Goal: Navigation & Orientation: Find specific page/section

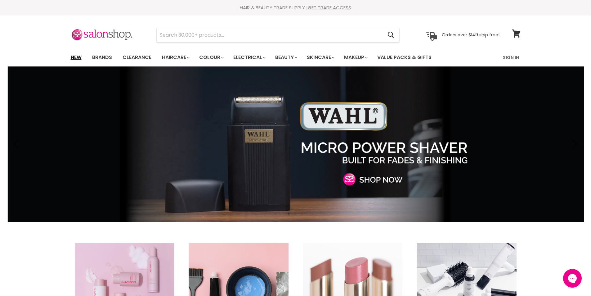
click at [74, 58] on link "New" at bounding box center [76, 57] width 20 height 13
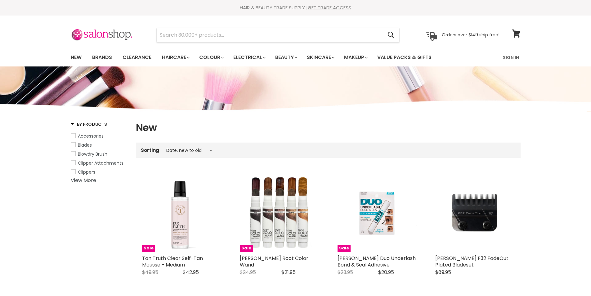
select select "created-descending"
click at [102, 56] on link "Brands" at bounding box center [102, 57] width 29 height 13
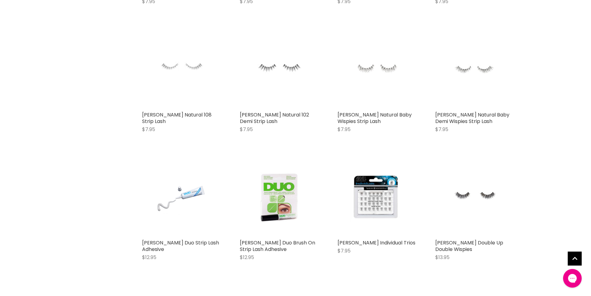
scroll to position [2794, 0]
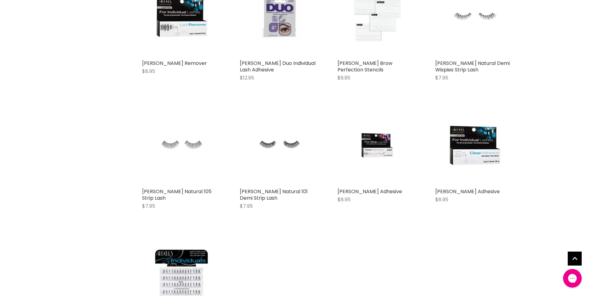
scroll to position [3539, 0]
